Goal: Find specific page/section: Find specific page/section

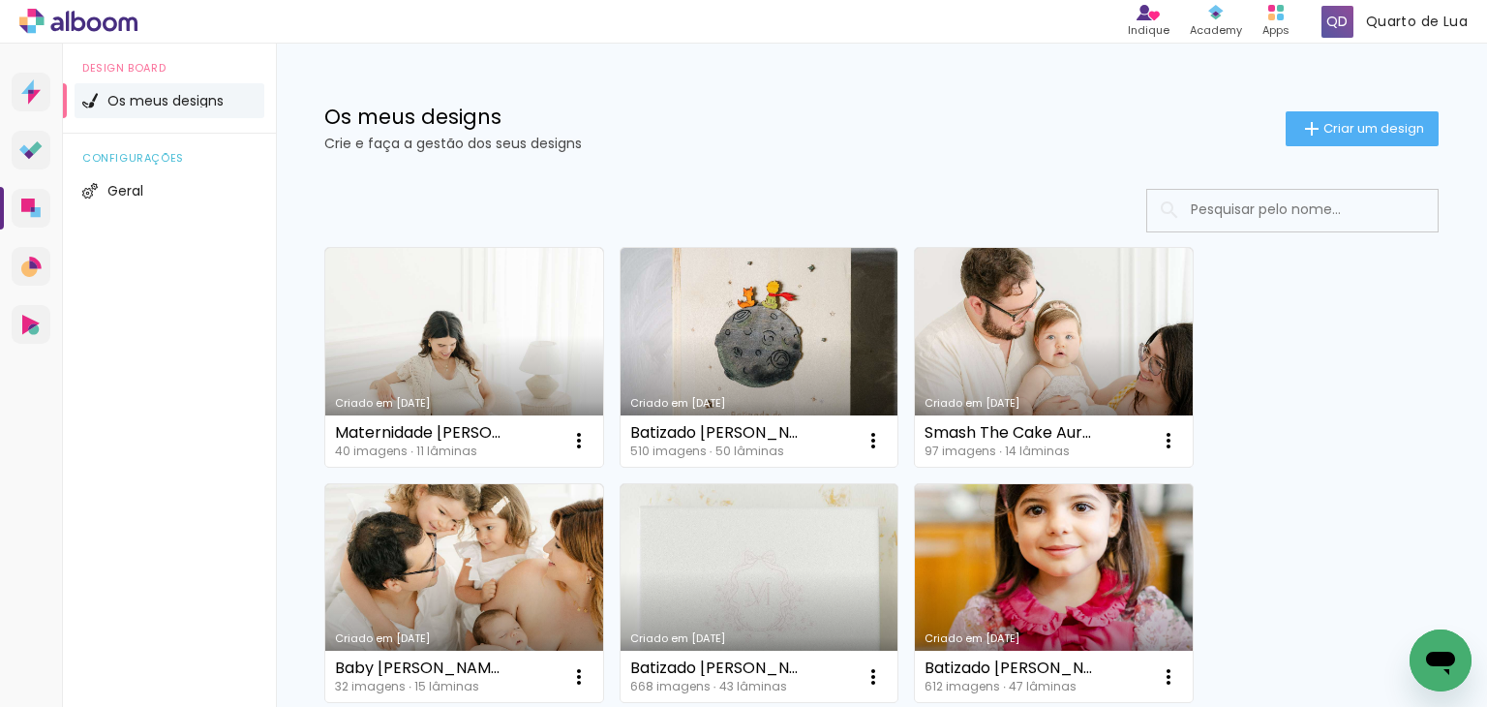
click at [1225, 214] on input at bounding box center [1319, 210] width 276 height 40
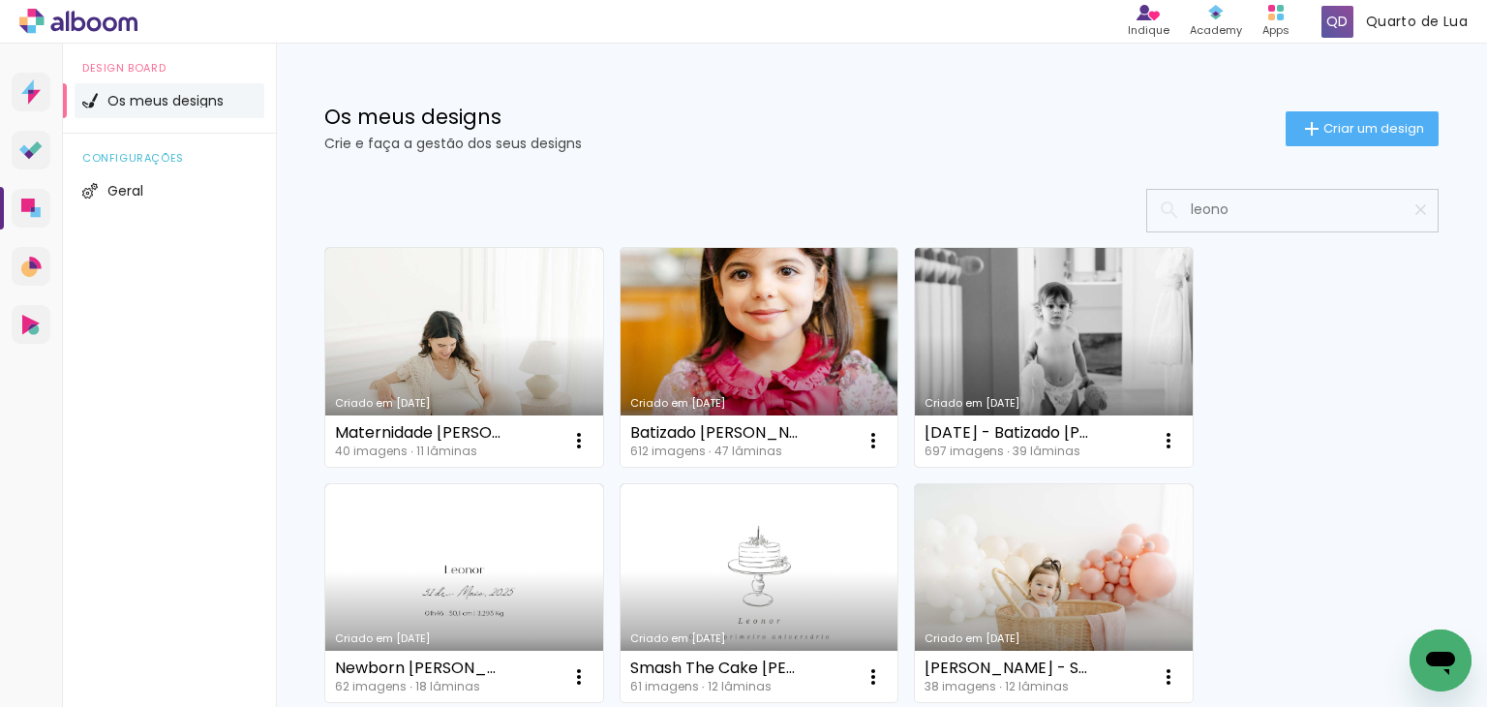
type input "leono"
type paper-input "leono"
click at [1079, 329] on link "Criado em [DATE]" at bounding box center [1054, 357] width 278 height 219
